Goal: Task Accomplishment & Management: Complete application form

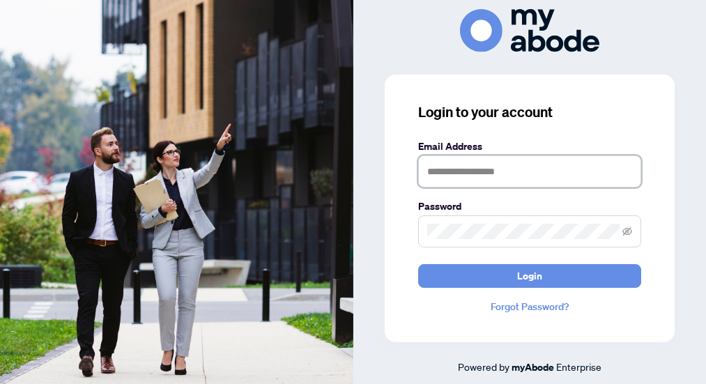
type input "**********"
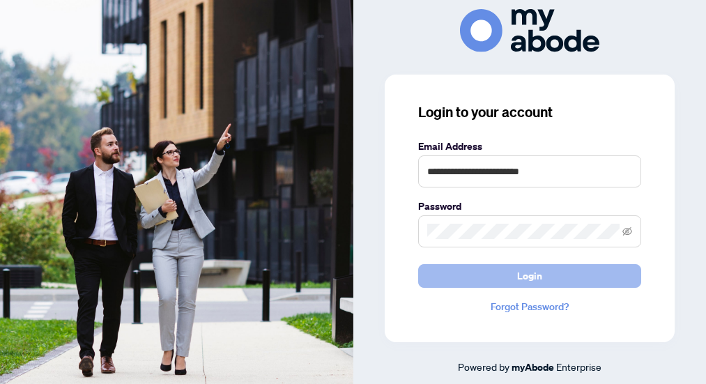
click at [539, 274] on span "Login" at bounding box center [529, 276] width 25 height 22
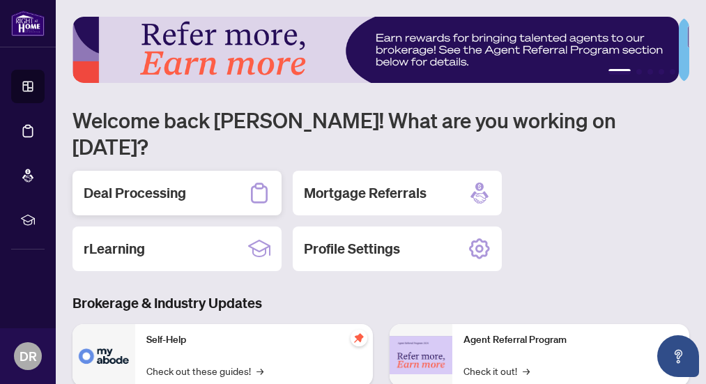
click at [164, 176] on div "Deal Processing" at bounding box center [176, 193] width 209 height 45
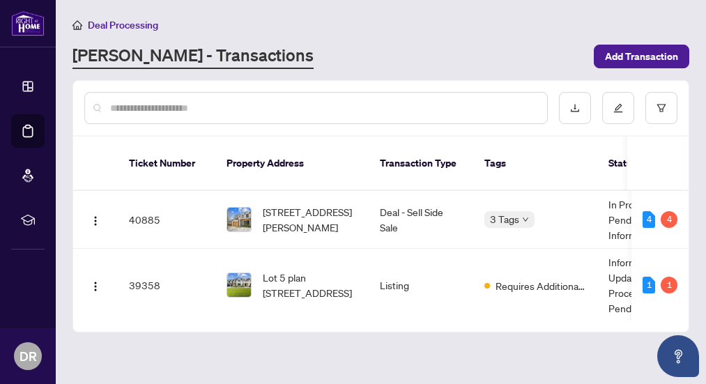
click at [353, 204] on span "[STREET_ADDRESS][PERSON_NAME]" at bounding box center [310, 219] width 95 height 31
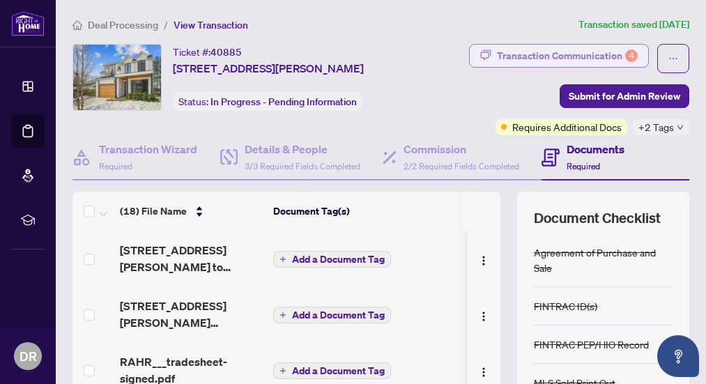
click at [569, 56] on div "Transaction Communication 4" at bounding box center [567, 56] width 141 height 22
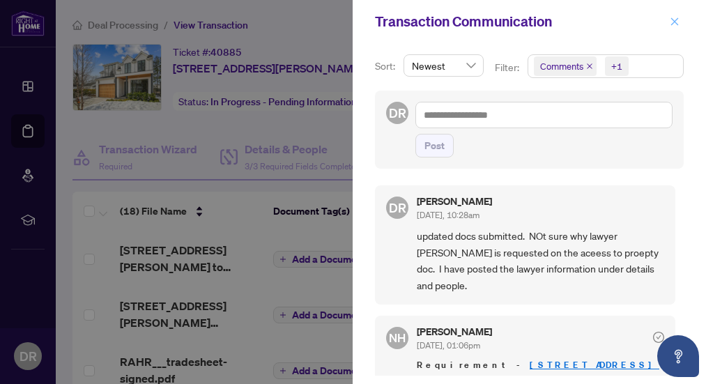
click at [675, 22] on icon "close" at bounding box center [675, 21] width 8 height 8
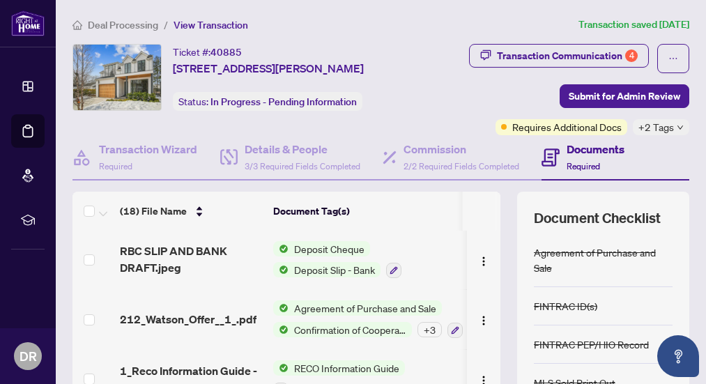
scroll to position [397, 0]
click at [612, 102] on span "Submit for Admin Review" at bounding box center [624, 96] width 111 height 22
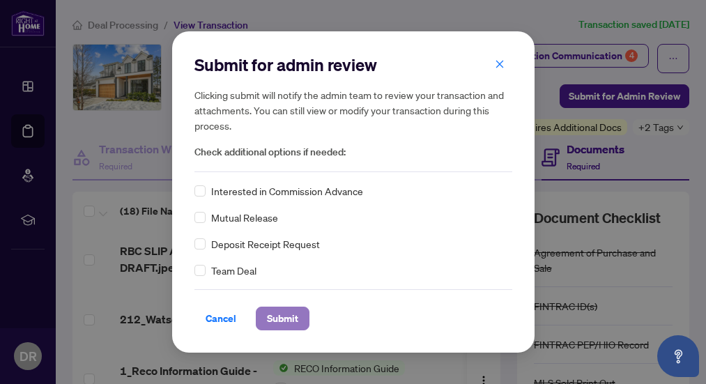
click at [283, 313] on span "Submit" at bounding box center [282, 318] width 31 height 22
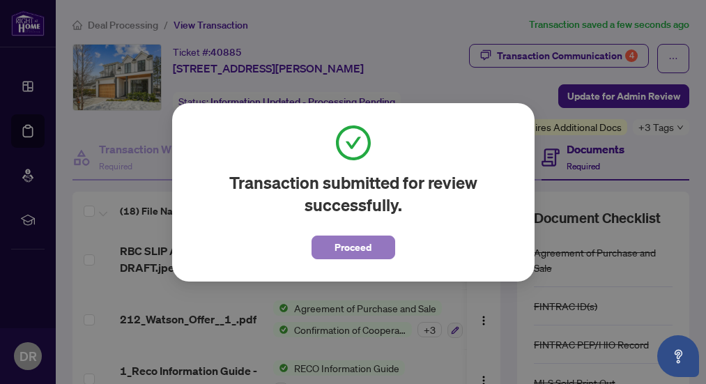
click at [367, 248] on span "Proceed" at bounding box center [352, 247] width 37 height 22
